Goal: Find specific page/section: Find specific page/section

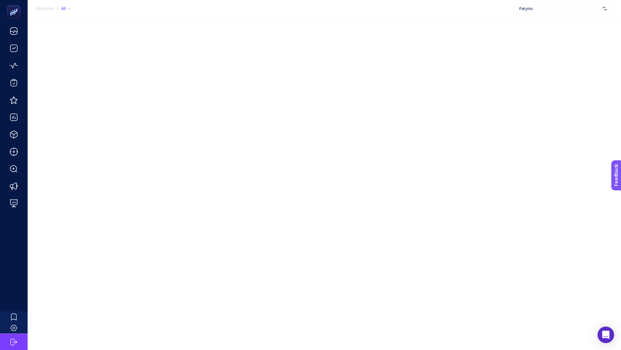
click at [557, 9] on span "PatyInc" at bounding box center [559, 9] width 81 height 6
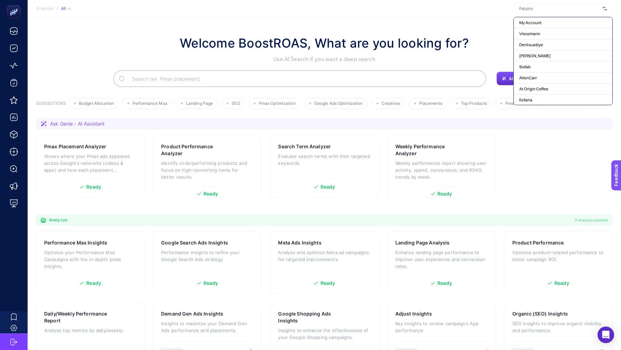
type input "m"
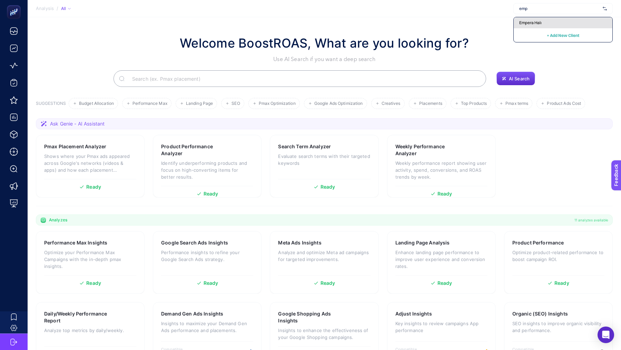
type input "emp"
click at [559, 22] on div "Empera Halı" at bounding box center [563, 22] width 99 height 11
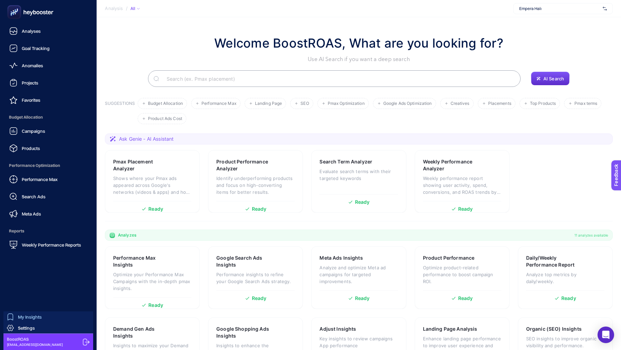
click at [25, 317] on span "My Insights" at bounding box center [30, 317] width 24 height 6
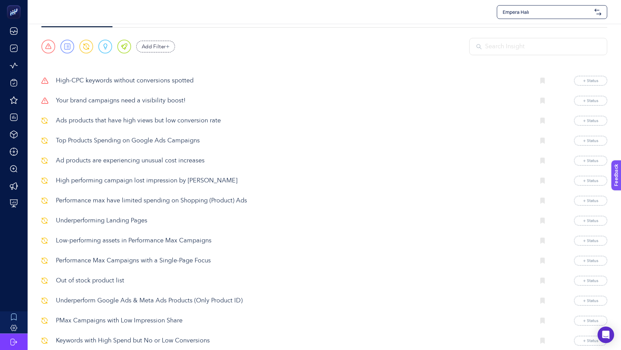
scroll to position [25, 0]
click at [158, 77] on p "High-CPC keywords without conversions spotted" at bounding box center [293, 79] width 474 height 9
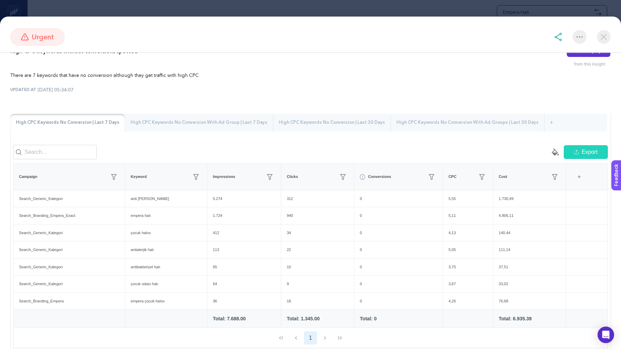
scroll to position [23, 0]
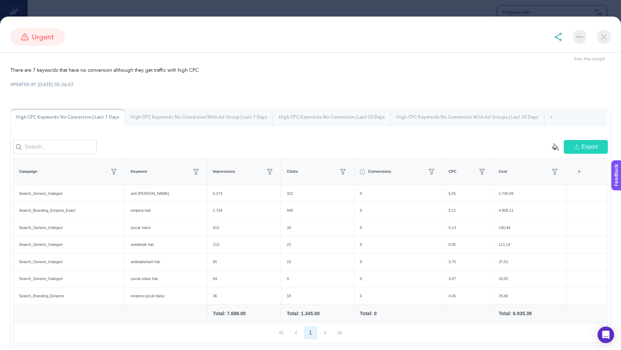
click at [254, 16] on section "urgent High-CPC keywords without conversions spotted Create project from this i…" at bounding box center [310, 175] width 621 height 350
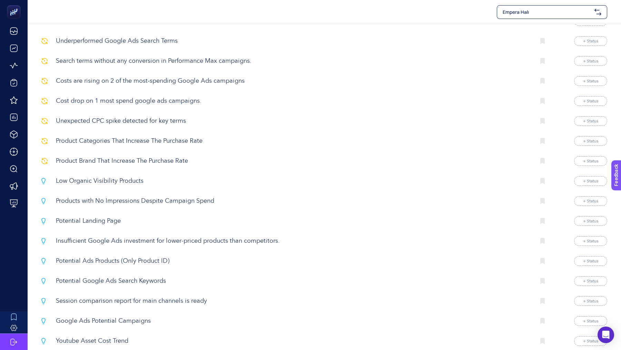
scroll to position [700, 0]
